Goal: Find contact information: Find contact information

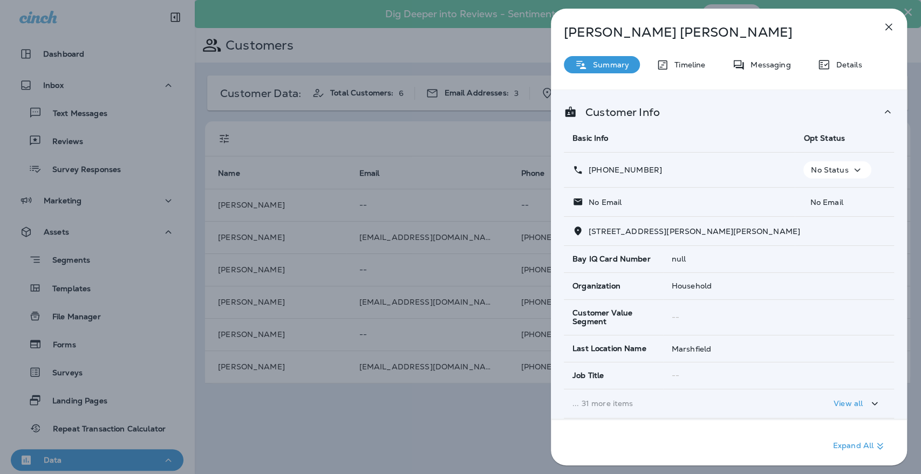
scroll to position [183, 0]
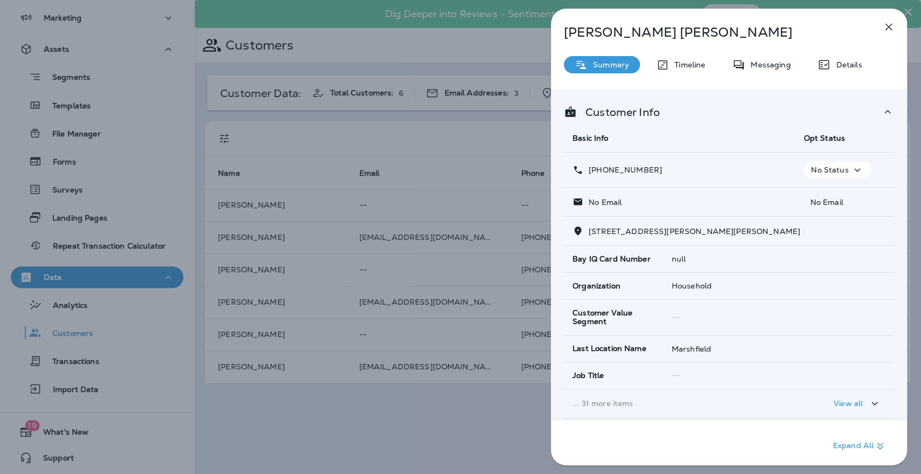
click at [891, 30] on icon "button" at bounding box center [889, 27] width 7 height 7
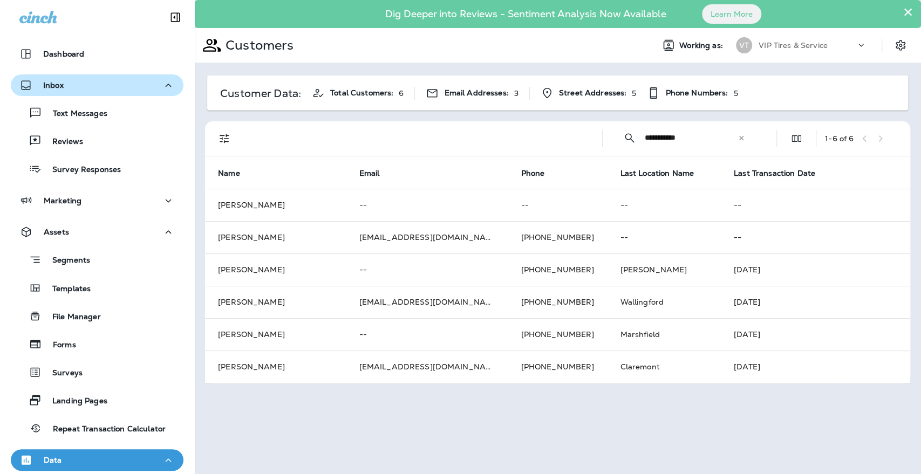
click at [54, 83] on p "Inbox" at bounding box center [53, 85] width 21 height 9
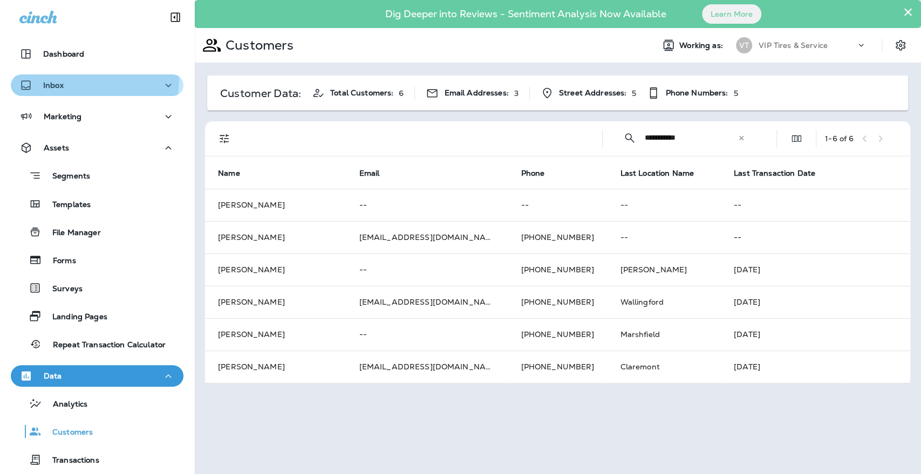
click at [52, 77] on button "Inbox" at bounding box center [97, 85] width 173 height 22
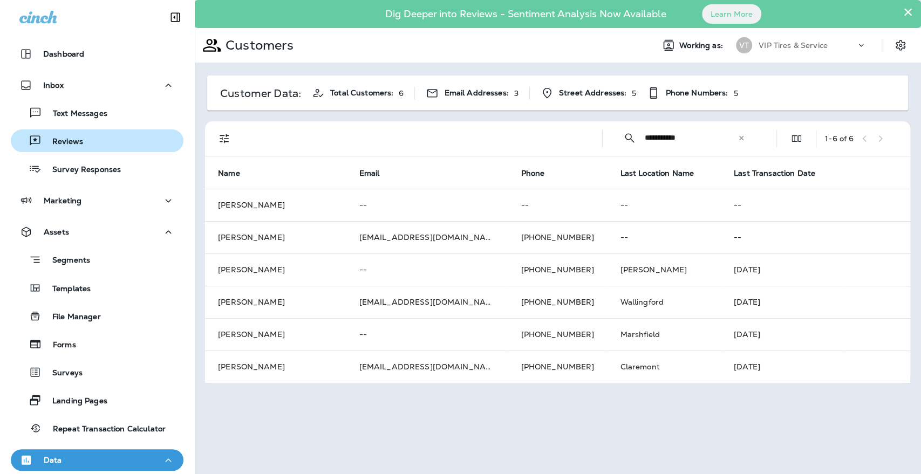
click at [64, 142] on p "Reviews" at bounding box center [63, 142] width 42 height 10
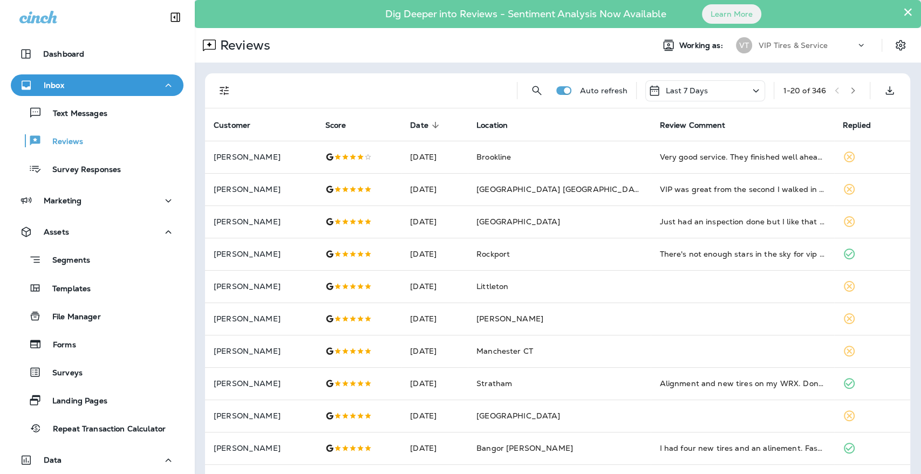
click at [233, 94] on button "Filters" at bounding box center [225, 91] width 22 height 22
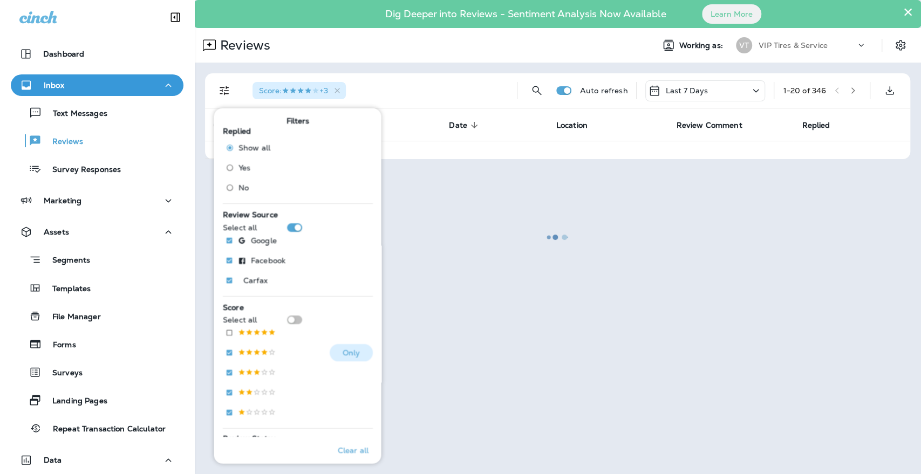
click at [240, 354] on p at bounding box center [256, 353] width 38 height 9
click at [448, 46] on div at bounding box center [557, 237] width 725 height 472
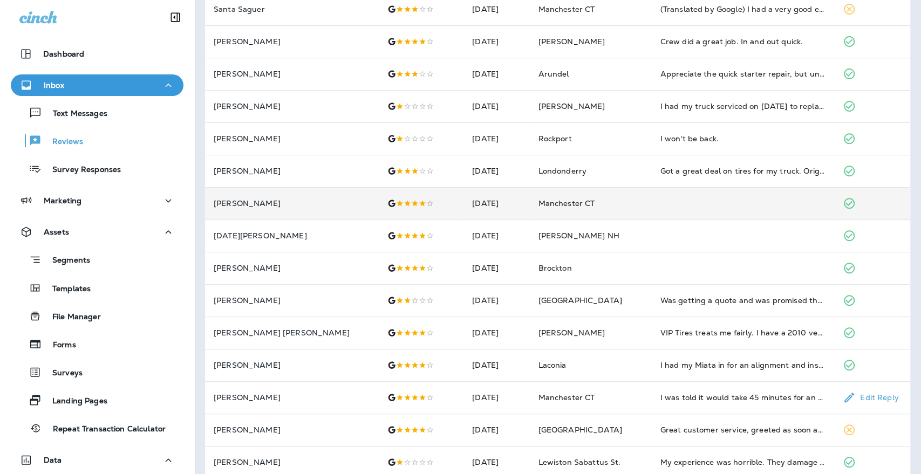
scroll to position [240, 0]
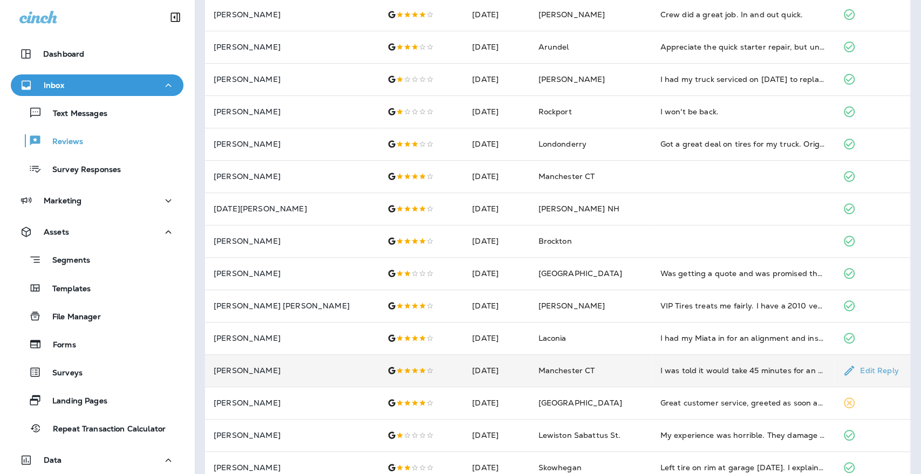
click at [579, 370] on td "Manchester CT" at bounding box center [590, 371] width 122 height 32
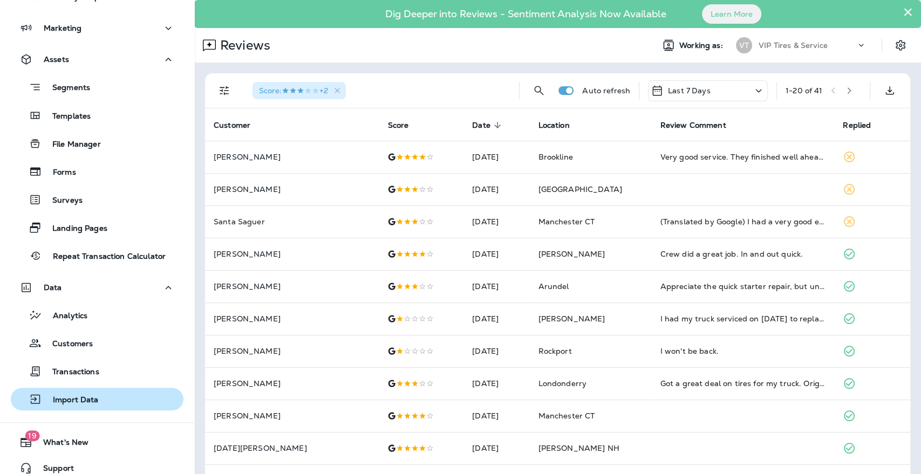
scroll to position [183, 0]
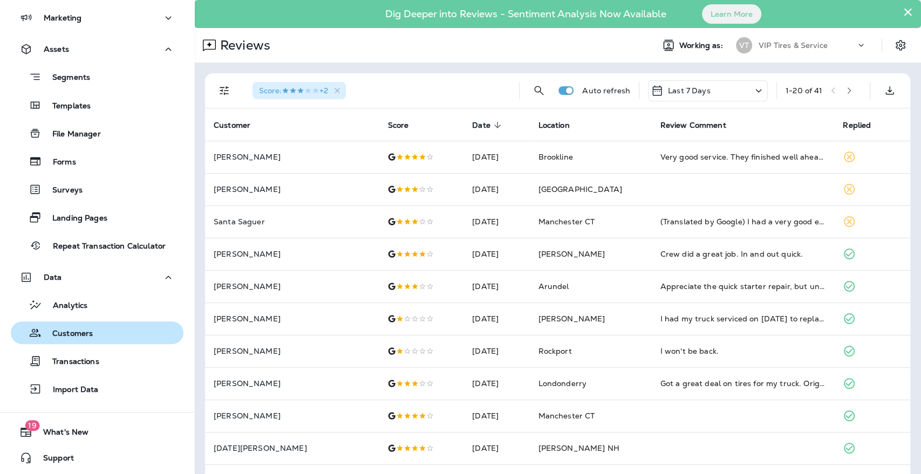
click at [59, 329] on p "Customers" at bounding box center [67, 334] width 51 height 10
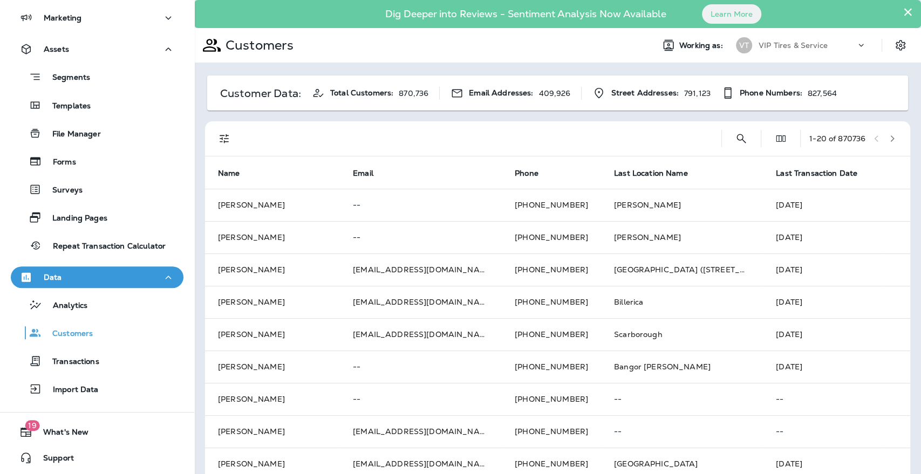
click at [903, 9] on button "×" at bounding box center [908, 11] width 10 height 17
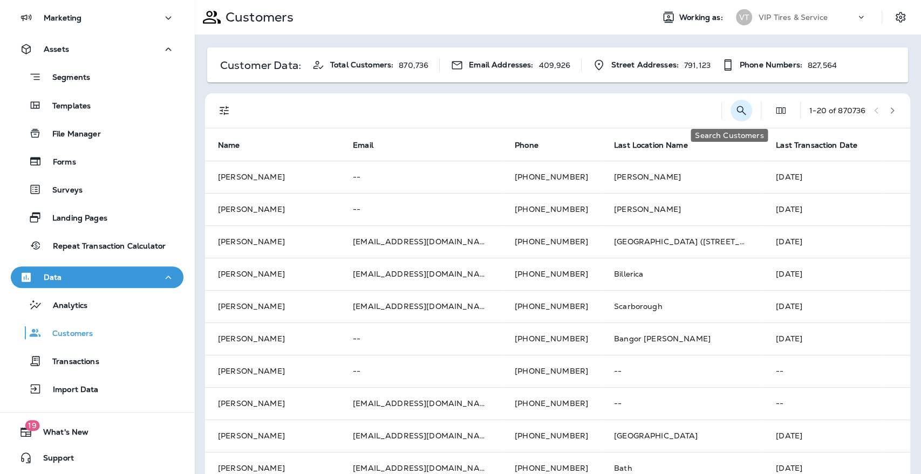
click at [735, 108] on icon "Search Customers" at bounding box center [741, 110] width 13 height 13
type input "**********"
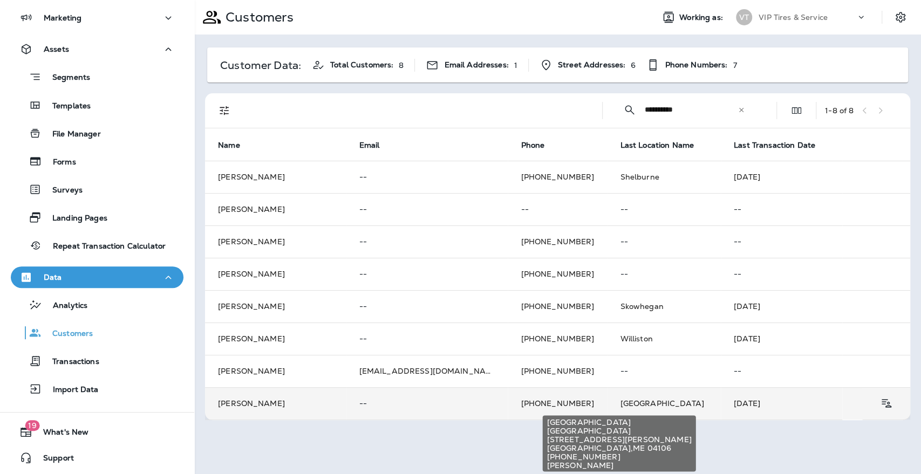
click at [620, 404] on span "[GEOGRAPHIC_DATA]" at bounding box center [662, 404] width 84 height 10
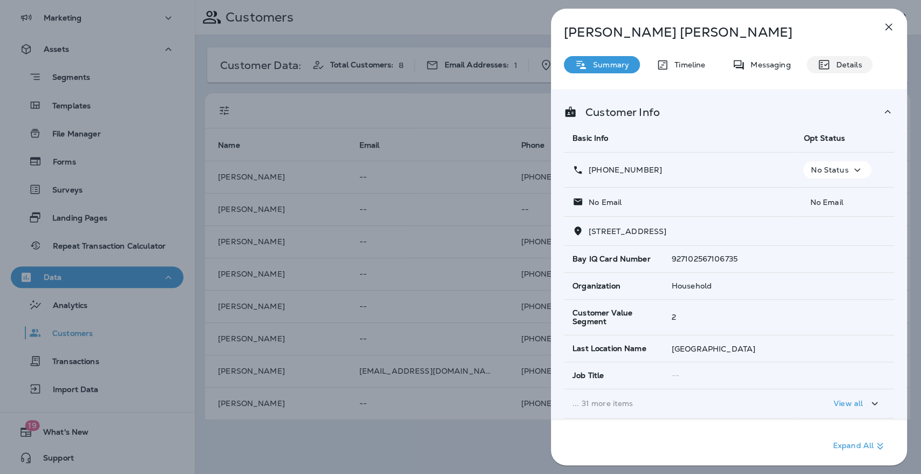
click at [845, 71] on div "Details" at bounding box center [840, 64] width 66 height 17
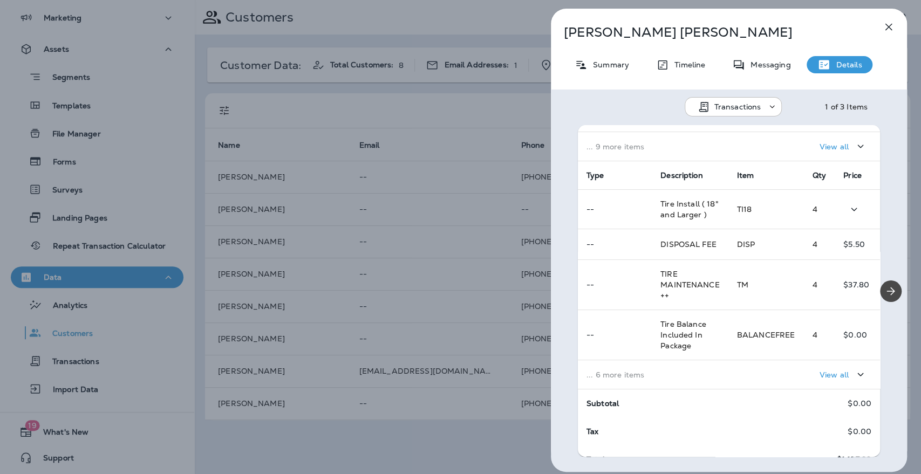
scroll to position [164, 0]
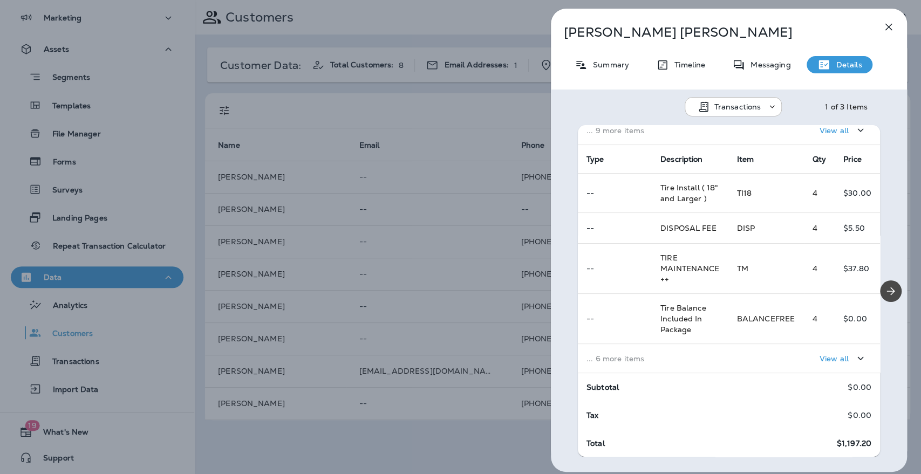
click at [791, 351] on div "View all" at bounding box center [804, 359] width 134 height 20
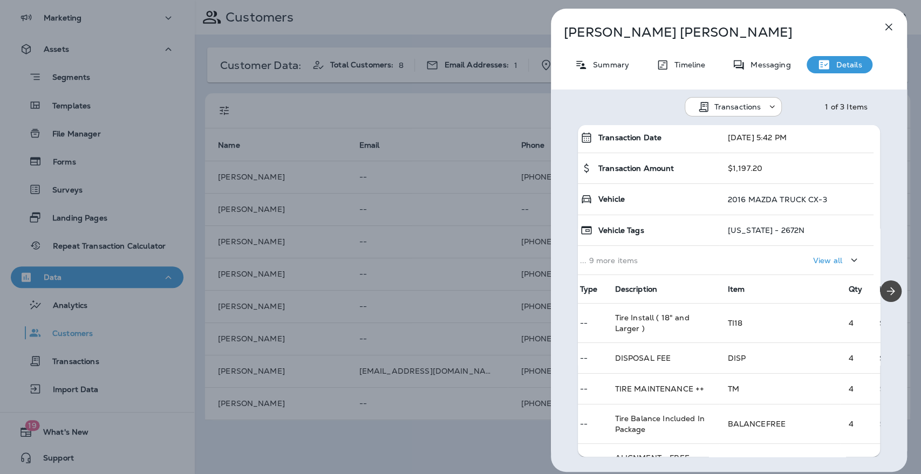
scroll to position [0, 6]
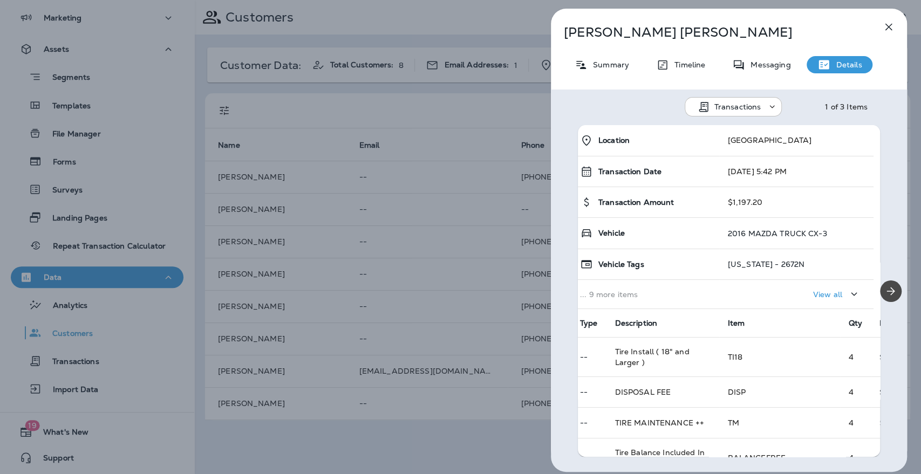
click at [889, 31] on icon "button" at bounding box center [888, 27] width 13 height 13
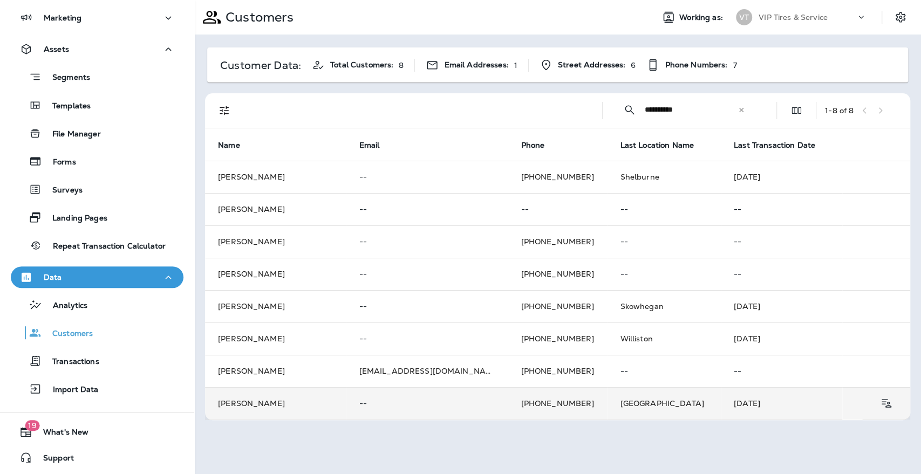
click at [508, 408] on td "[PHONE_NUMBER]" at bounding box center [557, 404] width 99 height 32
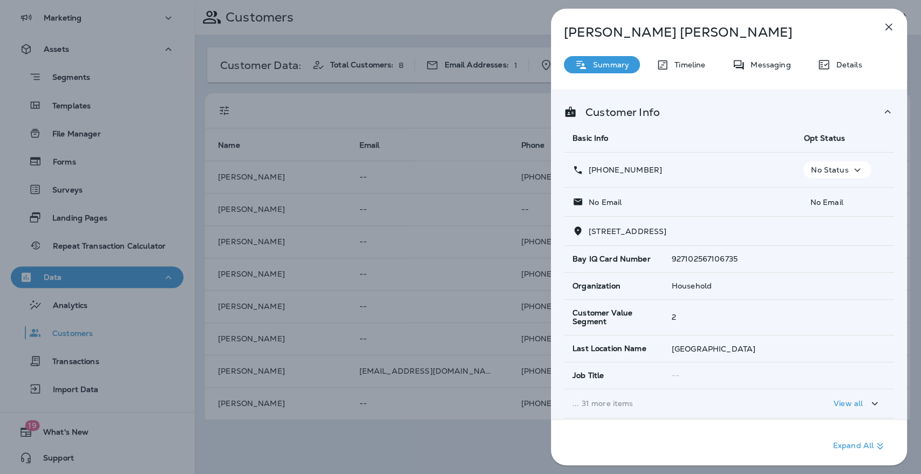
drag, startPoint x: 658, startPoint y: 169, endPoint x: 599, endPoint y: 167, distance: 59.4
click at [599, 167] on div "[PHONE_NUMBER]" at bounding box center [680, 170] width 214 height 11
copy p "[PHONE_NUMBER]"
click at [884, 26] on icon "button" at bounding box center [888, 27] width 13 height 13
